Goal: Information Seeking & Learning: Stay updated

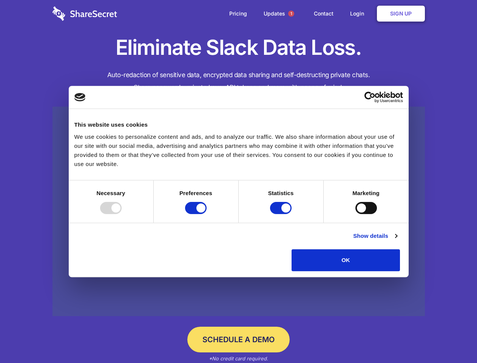
click at [122, 214] on div at bounding box center [111, 208] width 22 height 12
click at [207, 214] on input "Preferences" at bounding box center [196, 208] width 22 height 12
checkbox input "false"
click at [282, 214] on input "Statistics" at bounding box center [281, 208] width 22 height 12
checkbox input "false"
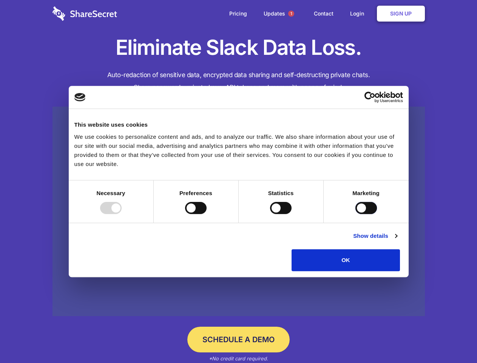
click at [356, 214] on input "Marketing" at bounding box center [367, 208] width 22 height 12
checkbox input "true"
click at [397, 240] on link "Show details" at bounding box center [375, 235] width 44 height 9
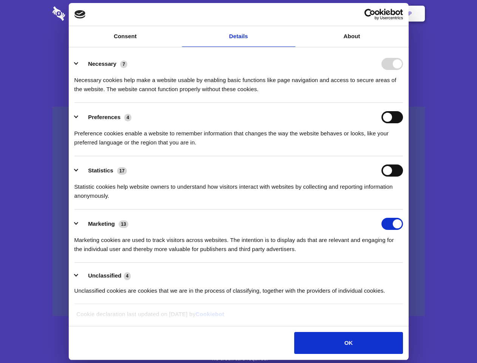
click at [403, 94] on div "Necessary cookies help make a website usable by enabling basic functions like p…" at bounding box center [238, 82] width 329 height 24
click at [291, 14] on span "1" at bounding box center [291, 14] width 6 height 6
